Goal: Navigation & Orientation: Find specific page/section

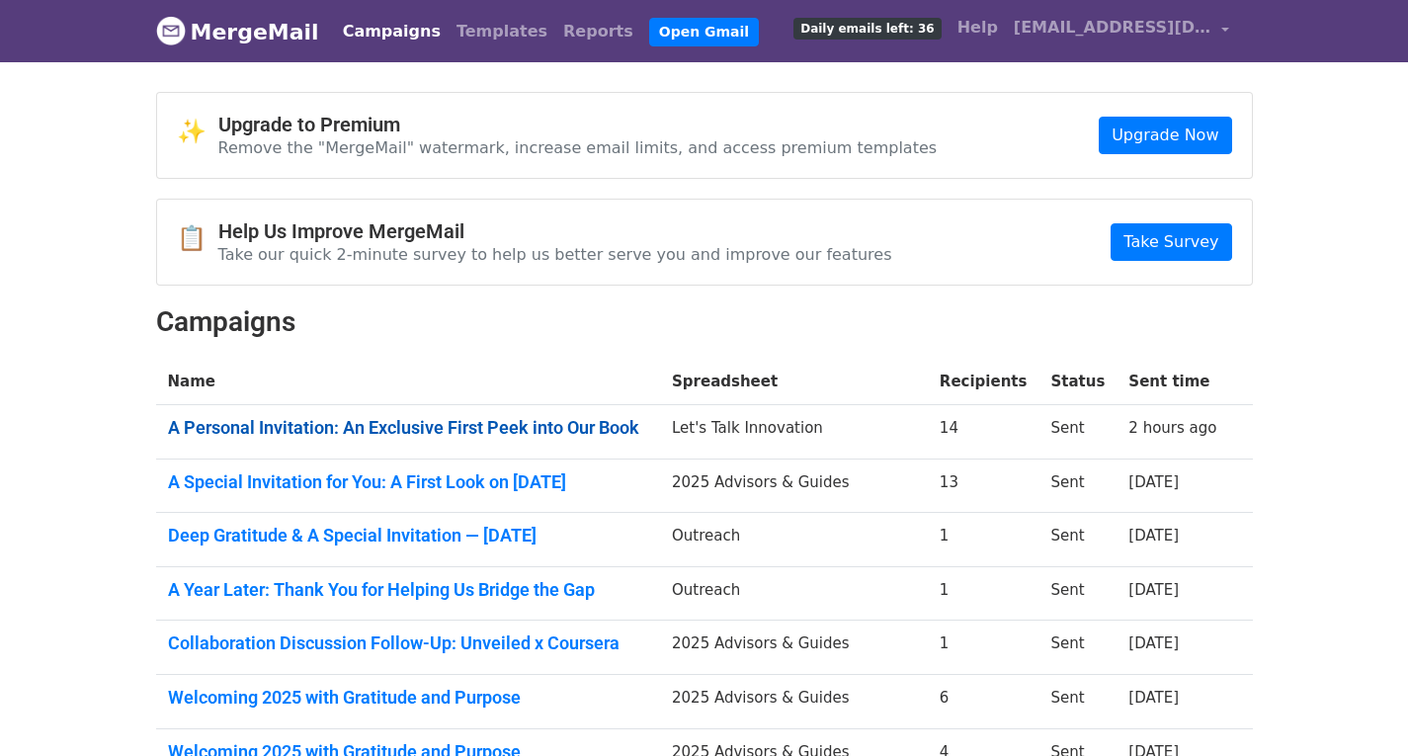
click at [500, 430] on link "A Personal Invitation: An Exclusive First Peek into Our Book" at bounding box center [408, 428] width 481 height 22
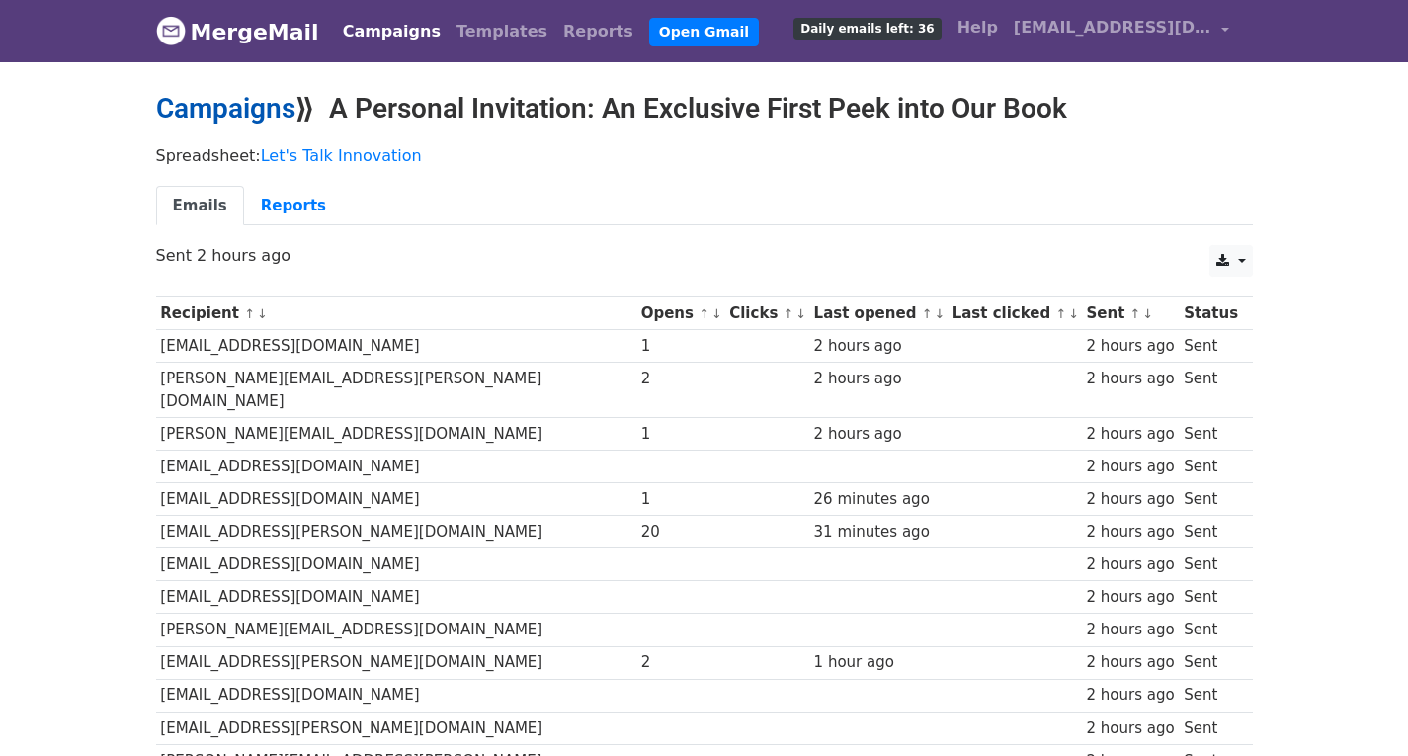
click at [263, 120] on link "Campaigns" at bounding box center [225, 108] width 139 height 33
